Goal: Task Accomplishment & Management: Manage account settings

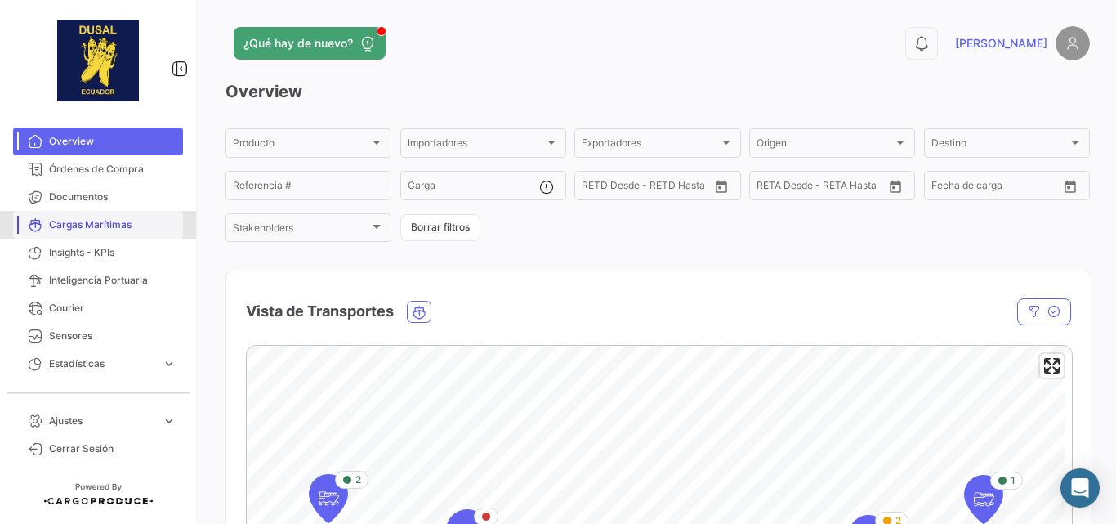
click at [92, 227] on span "Cargas Marítimas" at bounding box center [112, 224] width 127 height 15
click at [81, 197] on span "Documentos" at bounding box center [112, 196] width 127 height 15
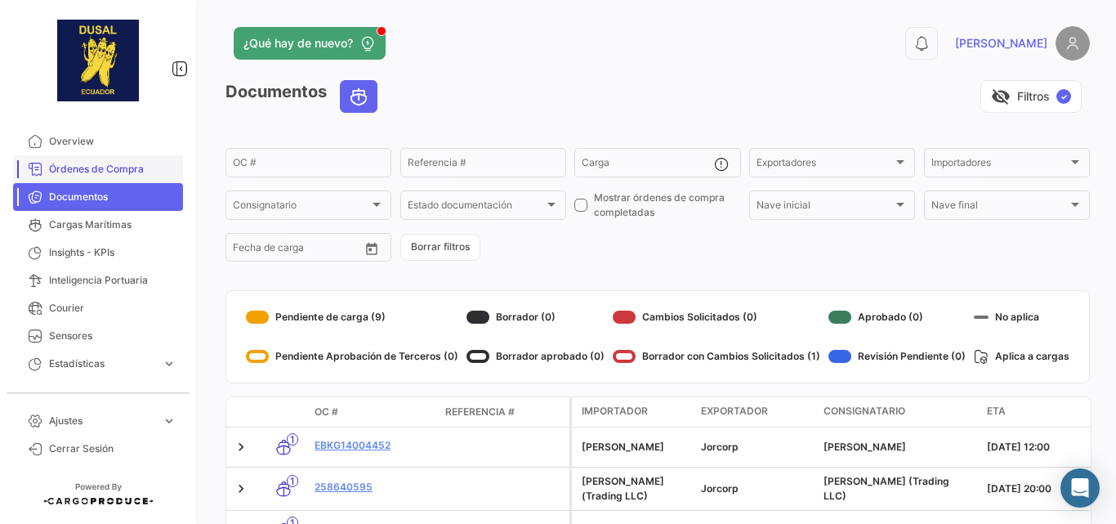
click at [60, 163] on span "Órdenes de Compra" at bounding box center [112, 169] width 127 height 15
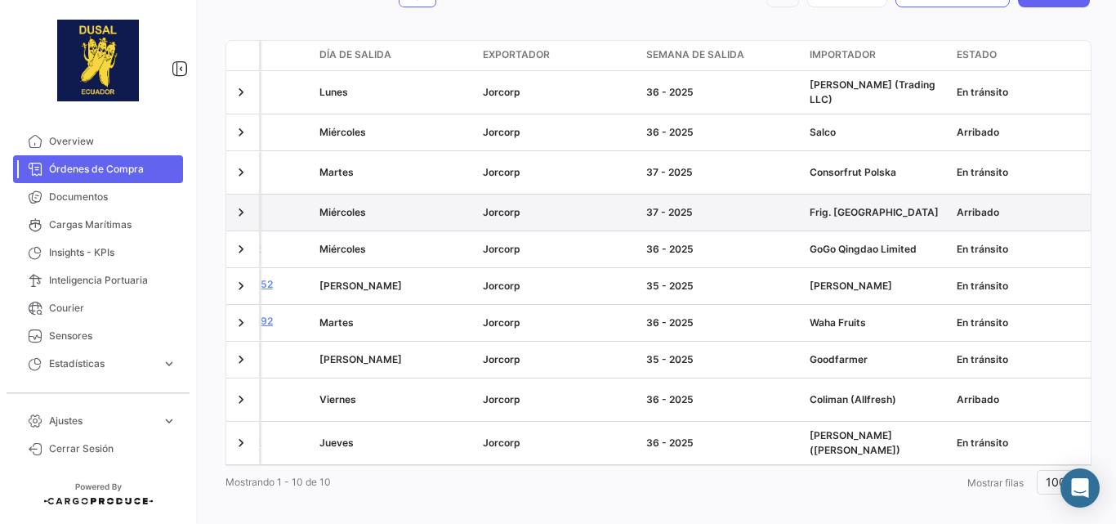
scroll to position [0, 381]
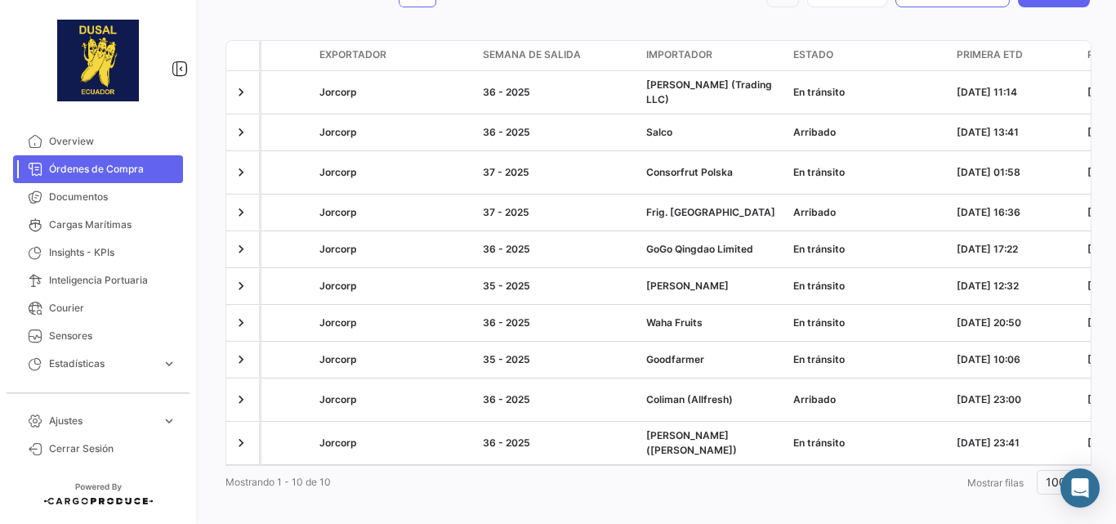
click at [692, 59] on span "Importador" at bounding box center [679, 54] width 66 height 15
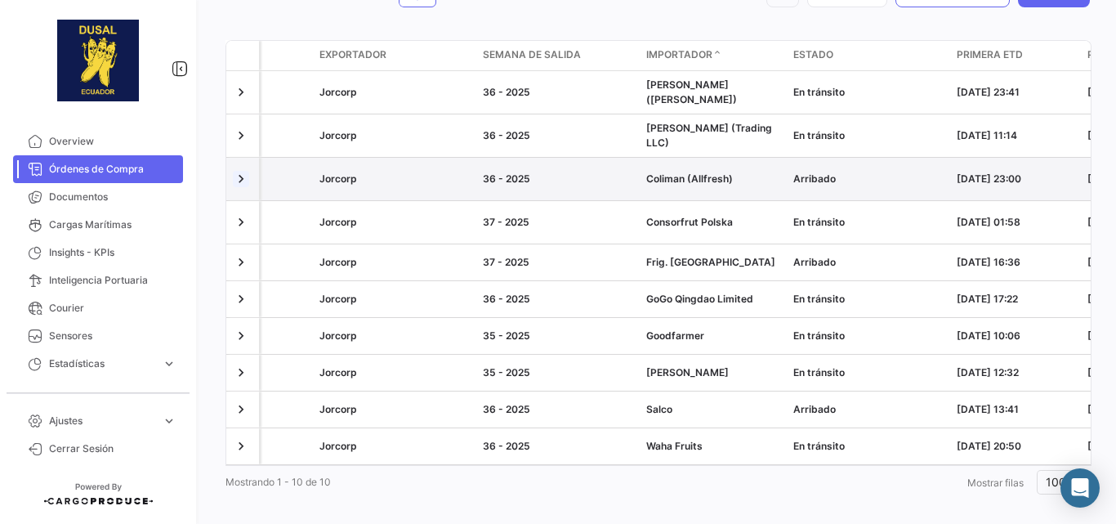
click at [236, 171] on link at bounding box center [241, 179] width 16 height 16
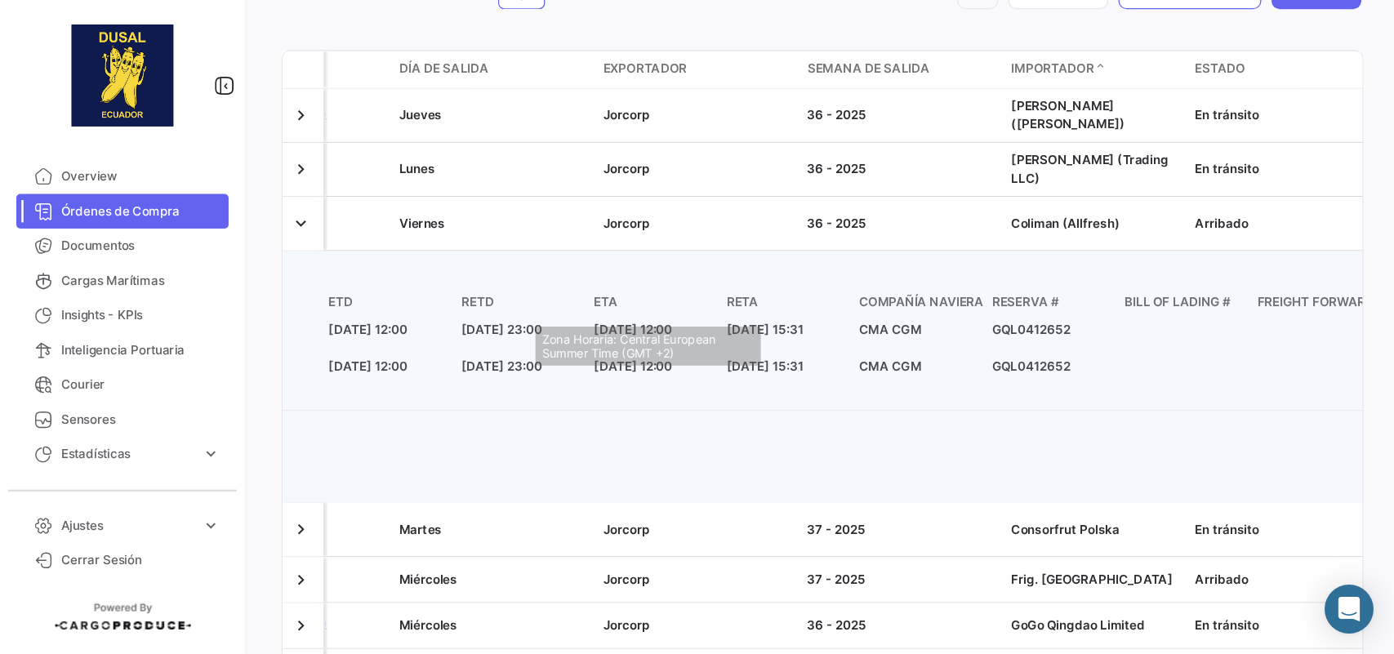
scroll to position [0, 0]
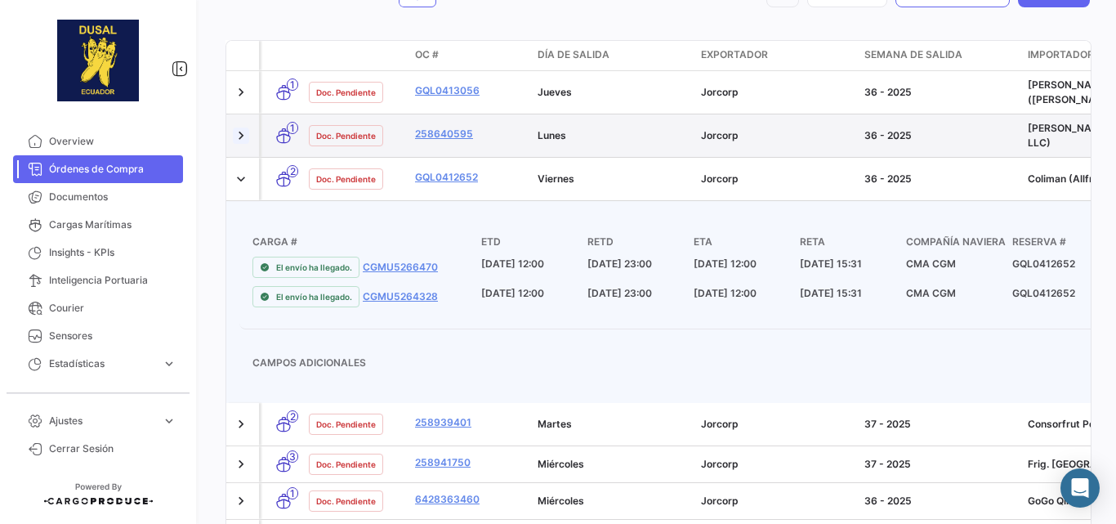
click at [234, 127] on link at bounding box center [241, 135] width 16 height 16
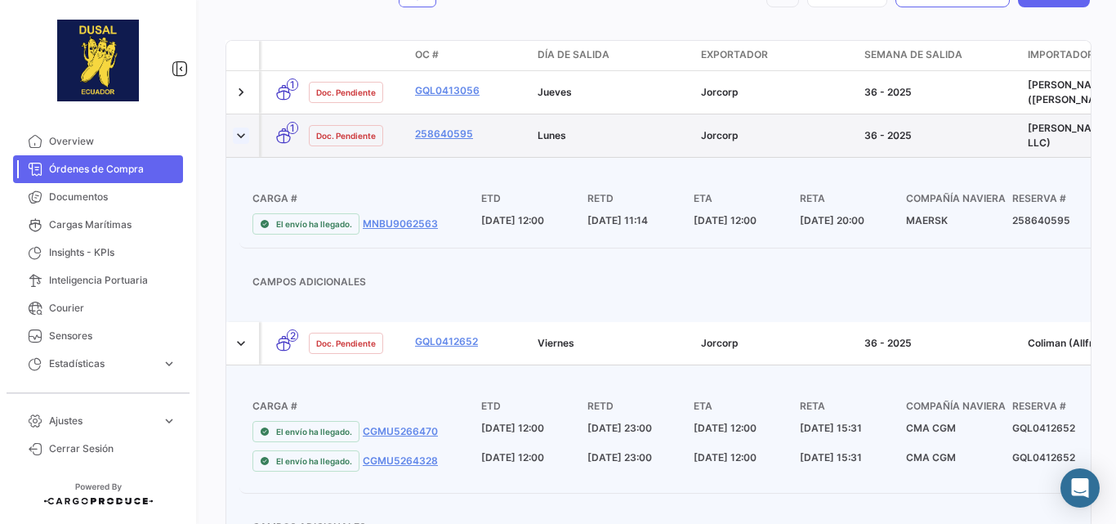
click at [240, 127] on link at bounding box center [241, 135] width 16 height 16
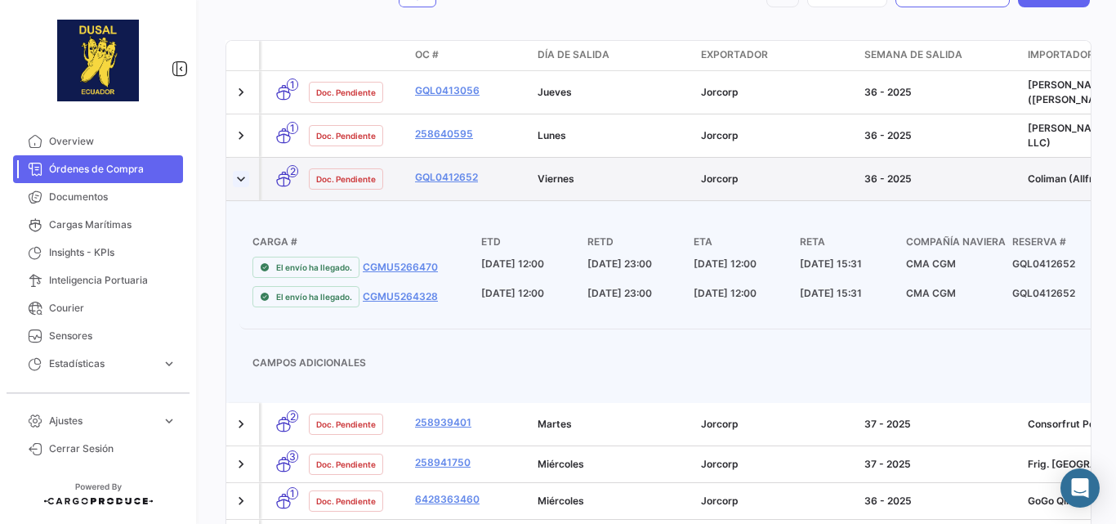
click at [238, 171] on link at bounding box center [241, 179] width 16 height 16
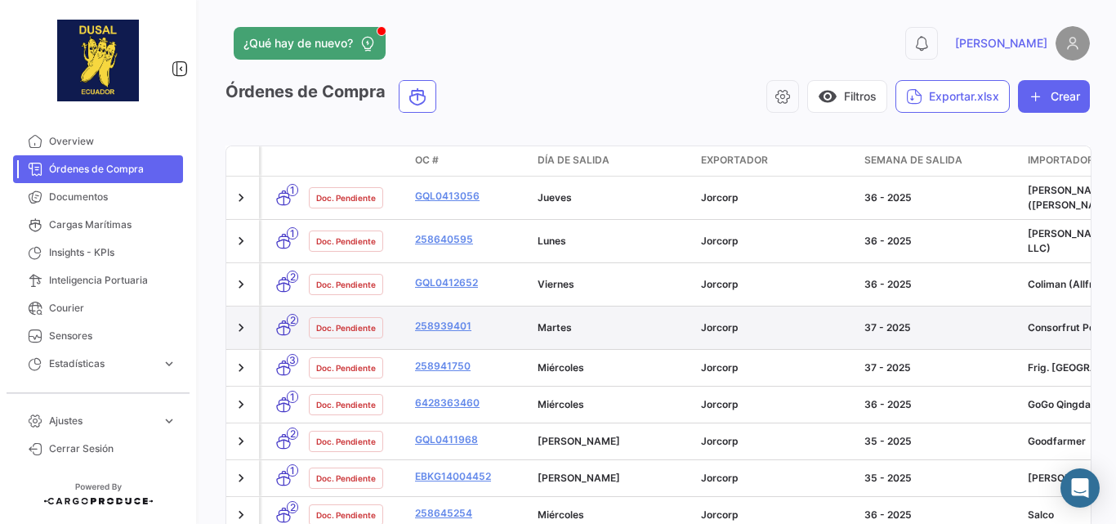
scroll to position [105, 0]
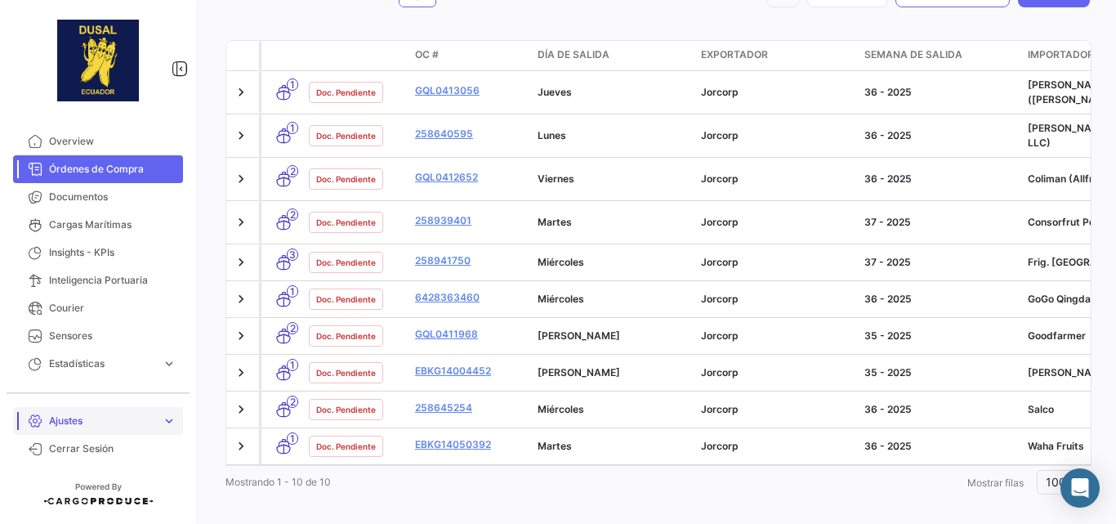
click at [97, 425] on span "Ajustes" at bounding box center [102, 420] width 106 height 15
click at [94, 412] on link "Usuarios" at bounding box center [109, 414] width 147 height 25
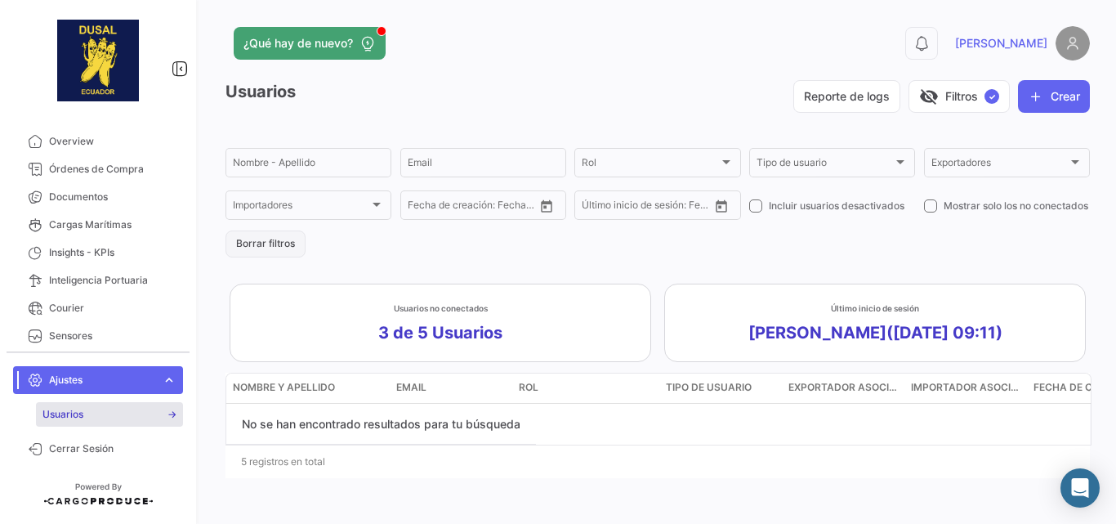
click at [240, 236] on button "Borrar filtros" at bounding box center [265, 243] width 80 height 27
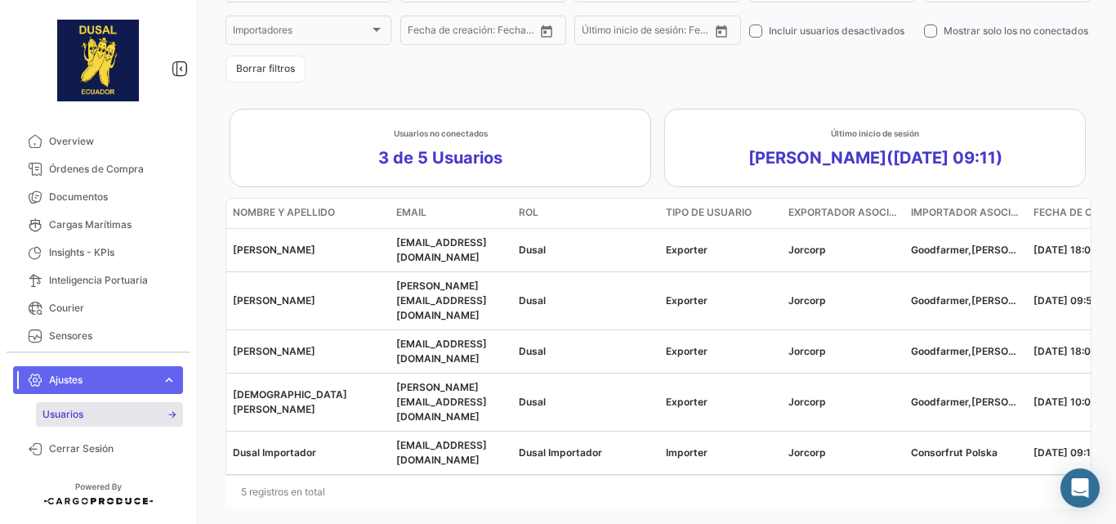
click at [170, 373] on span "expand_more" at bounding box center [169, 379] width 15 height 15
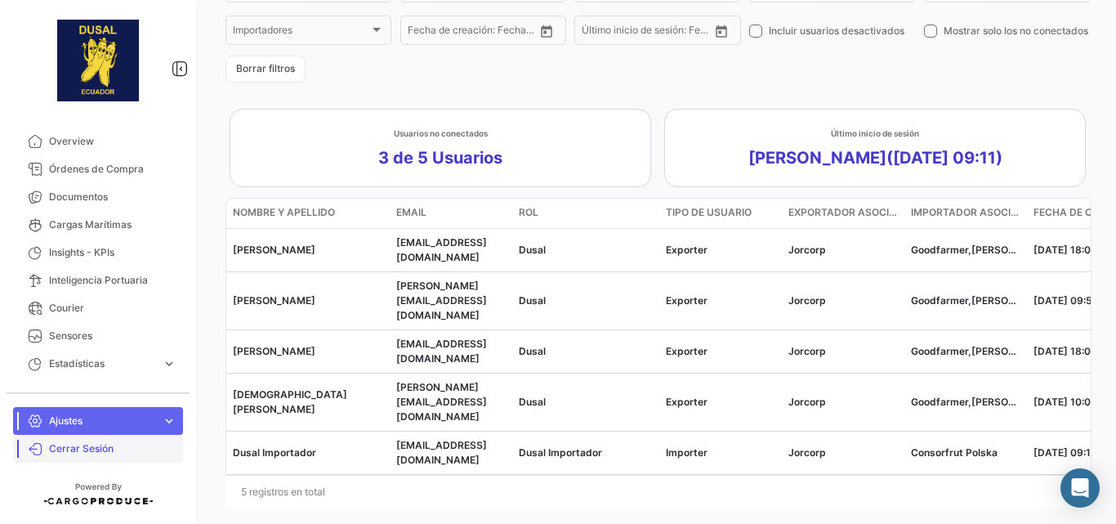
click at [80, 448] on span "Cerrar Sesión" at bounding box center [112, 448] width 127 height 15
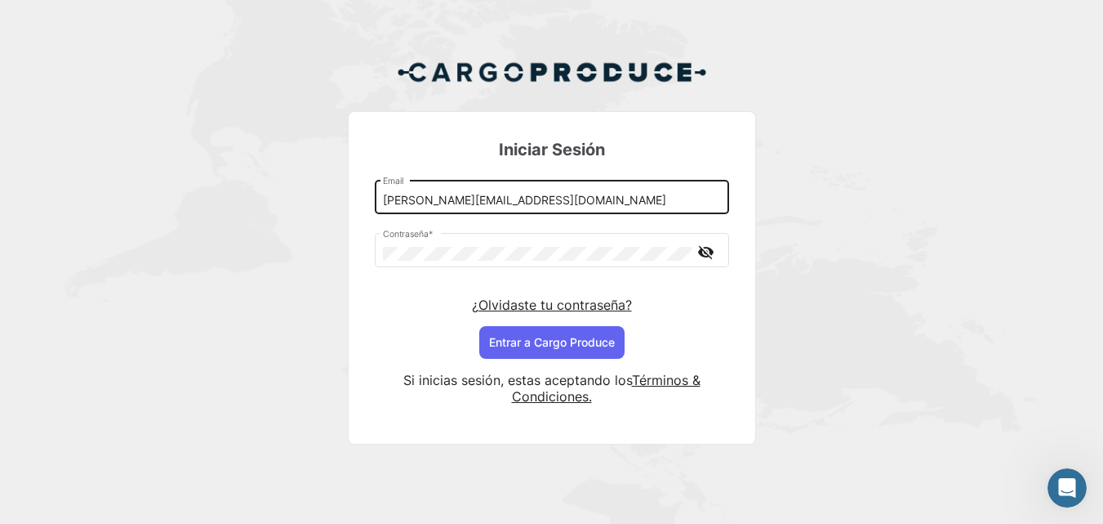
click at [433, 200] on input "[PERSON_NAME][EMAIL_ADDRESS][DOMAIN_NAME]" at bounding box center [551, 201] width 337 height 14
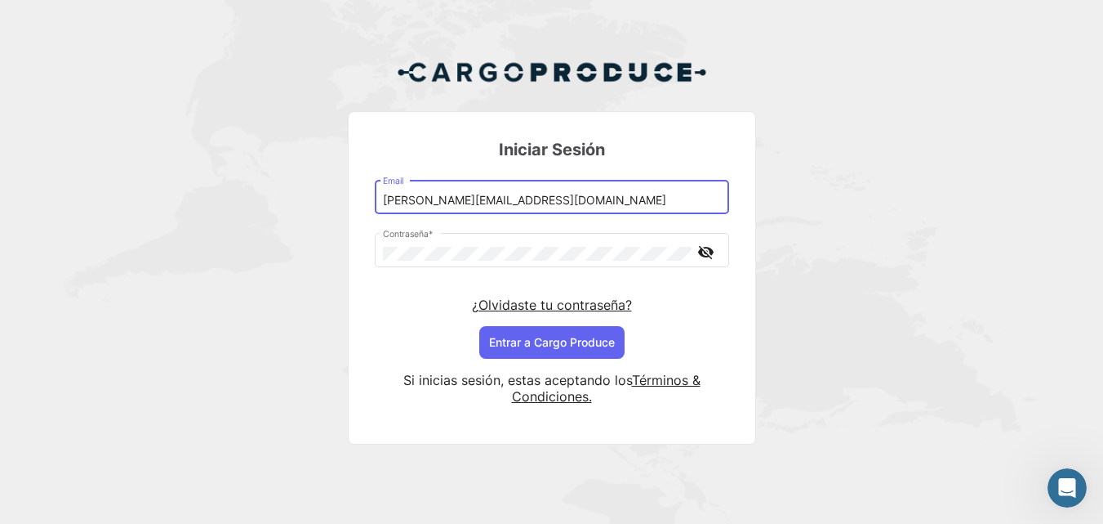
drag, startPoint x: 469, startPoint y: 203, endPoint x: 434, endPoint y: 201, distance: 35.2
click at [434, 201] on input "[PERSON_NAME][EMAIL_ADDRESS][DOMAIN_NAME]" at bounding box center [551, 201] width 337 height 14
type input "[PERSON_NAME][EMAIL_ADDRESS][DOMAIN_NAME]"
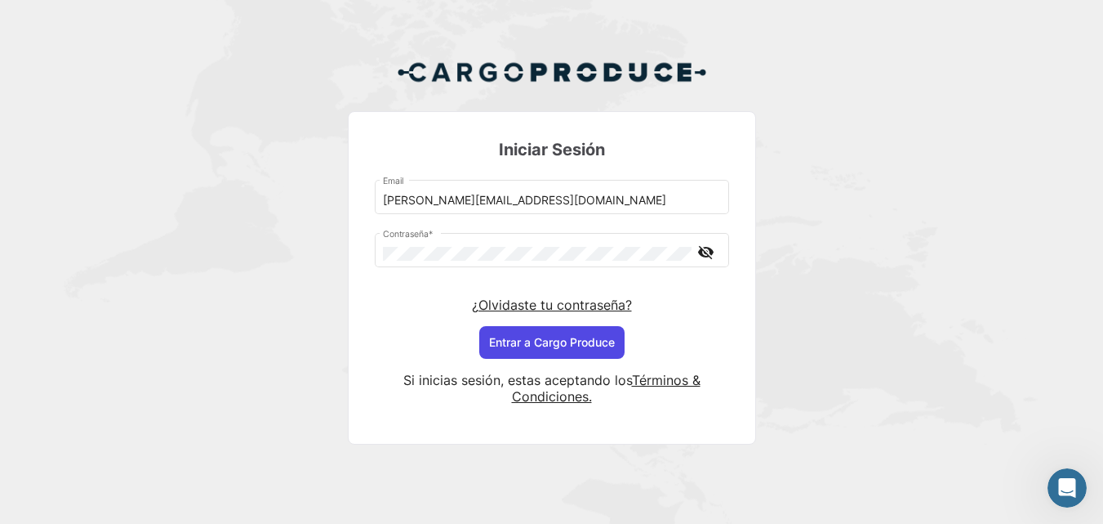
click at [555, 349] on button "Entrar a Cargo Produce" at bounding box center [551, 342] width 145 height 33
